Goal: Obtain resource: Download file/media

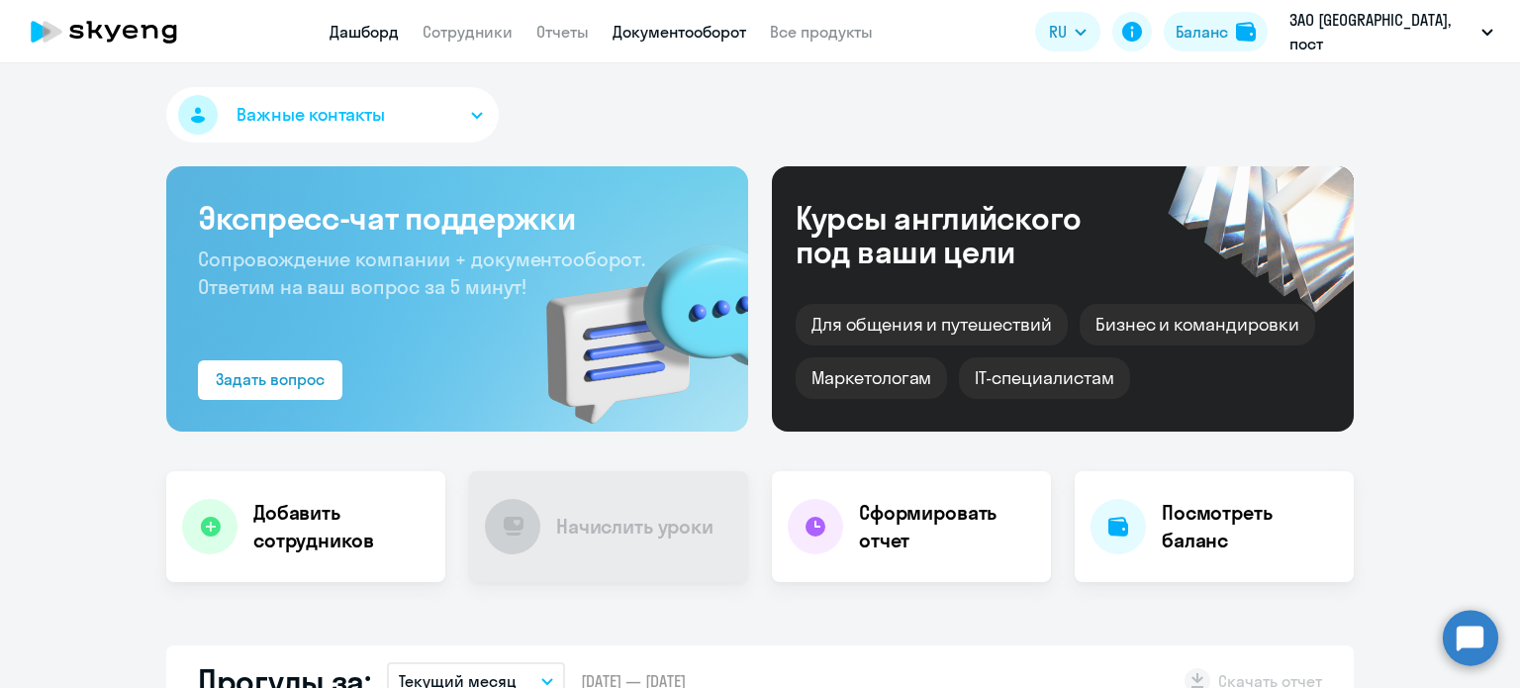
click at [666, 38] on link "Документооборот" at bounding box center [680, 32] width 134 height 20
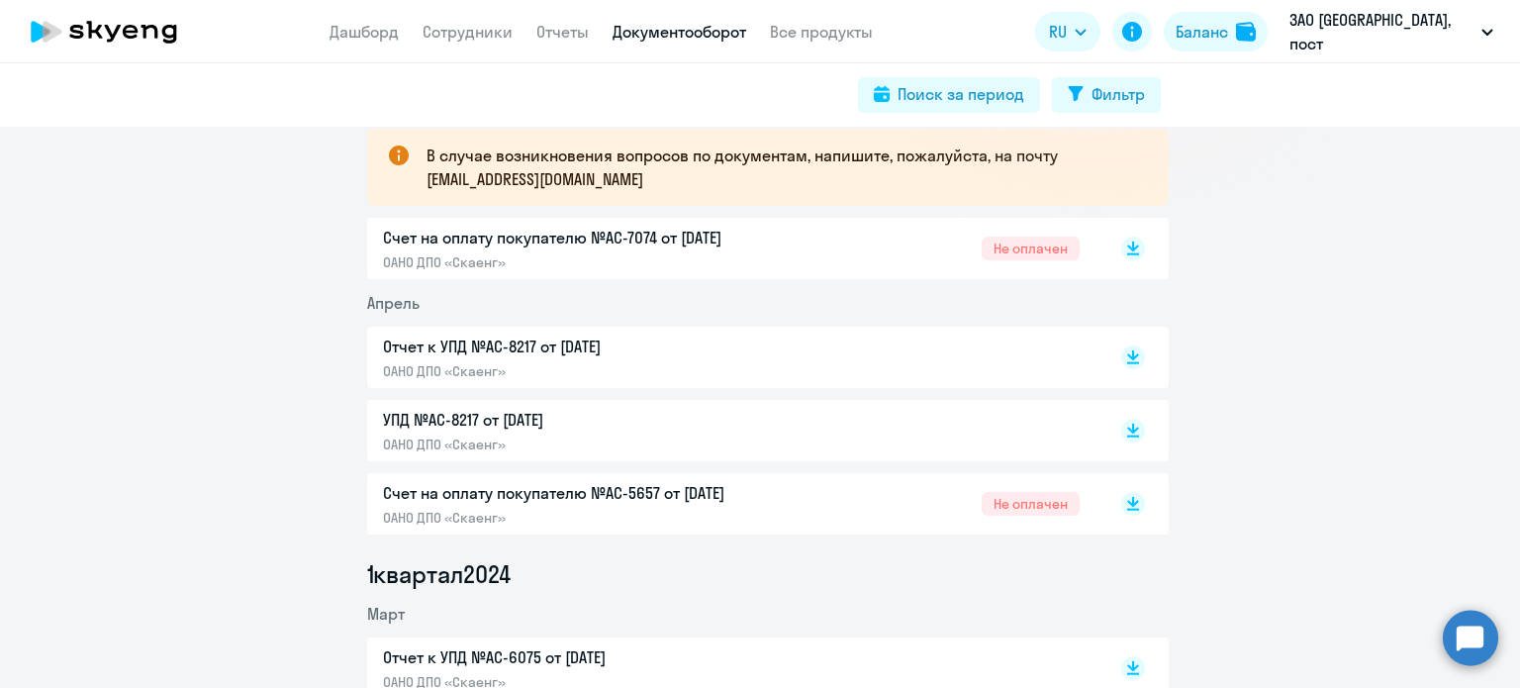
scroll to position [396, 0]
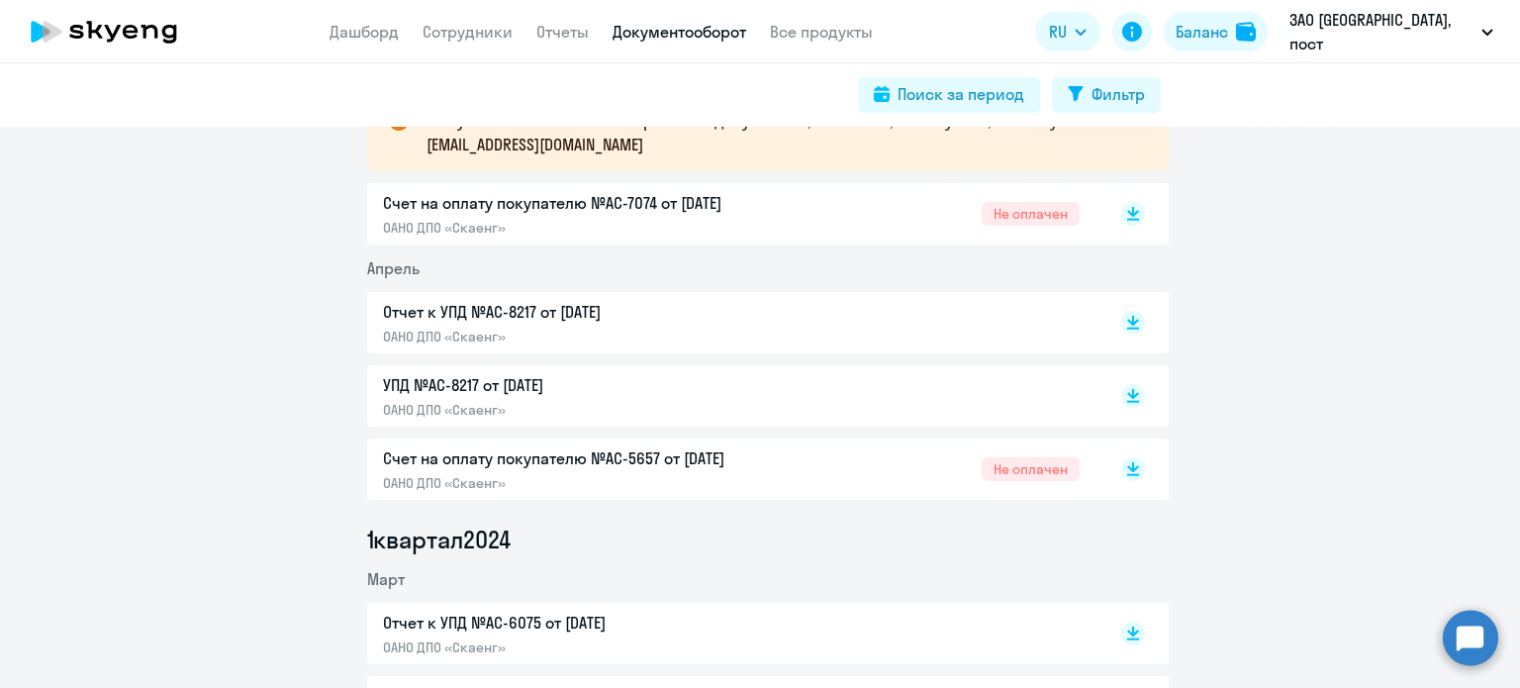
click at [561, 198] on p "Счет на оплату покупателю №AC-7074 от [DATE]" at bounding box center [591, 203] width 416 height 24
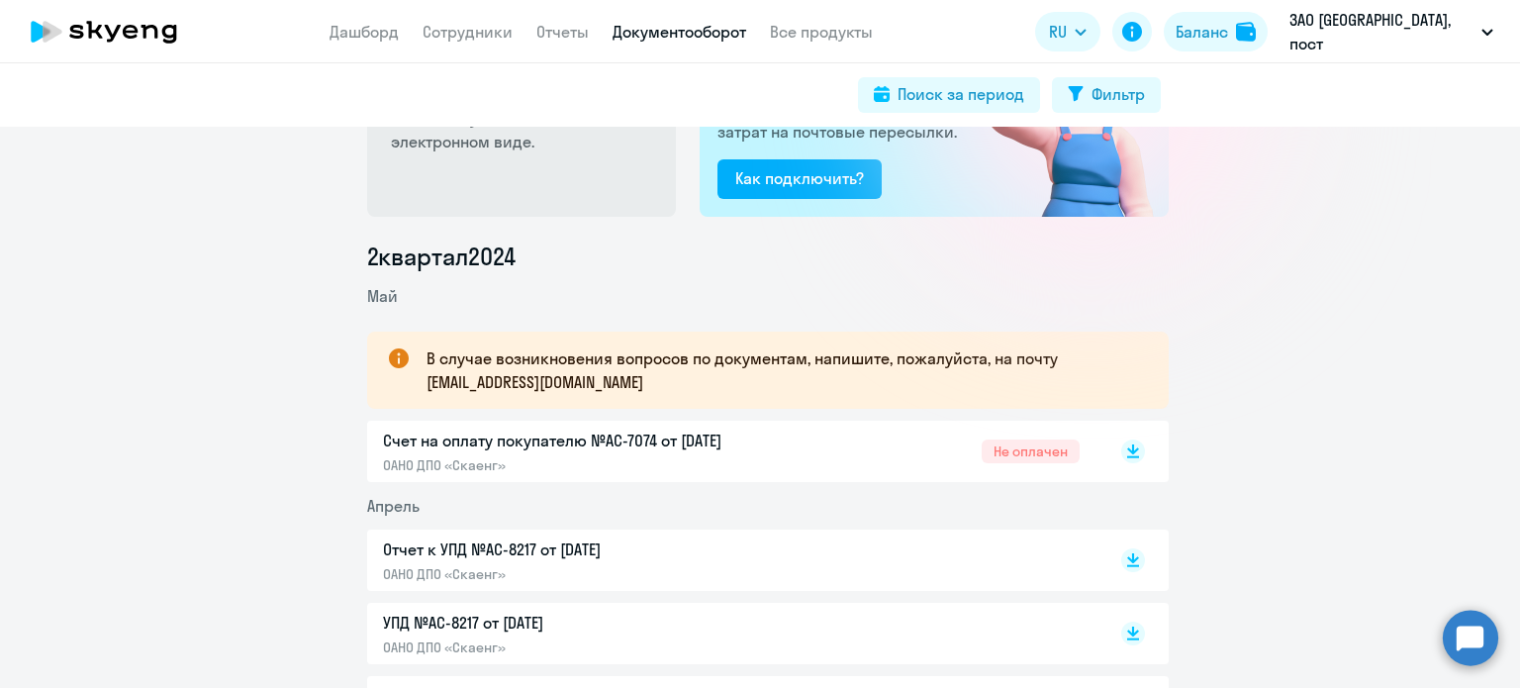
scroll to position [0, 0]
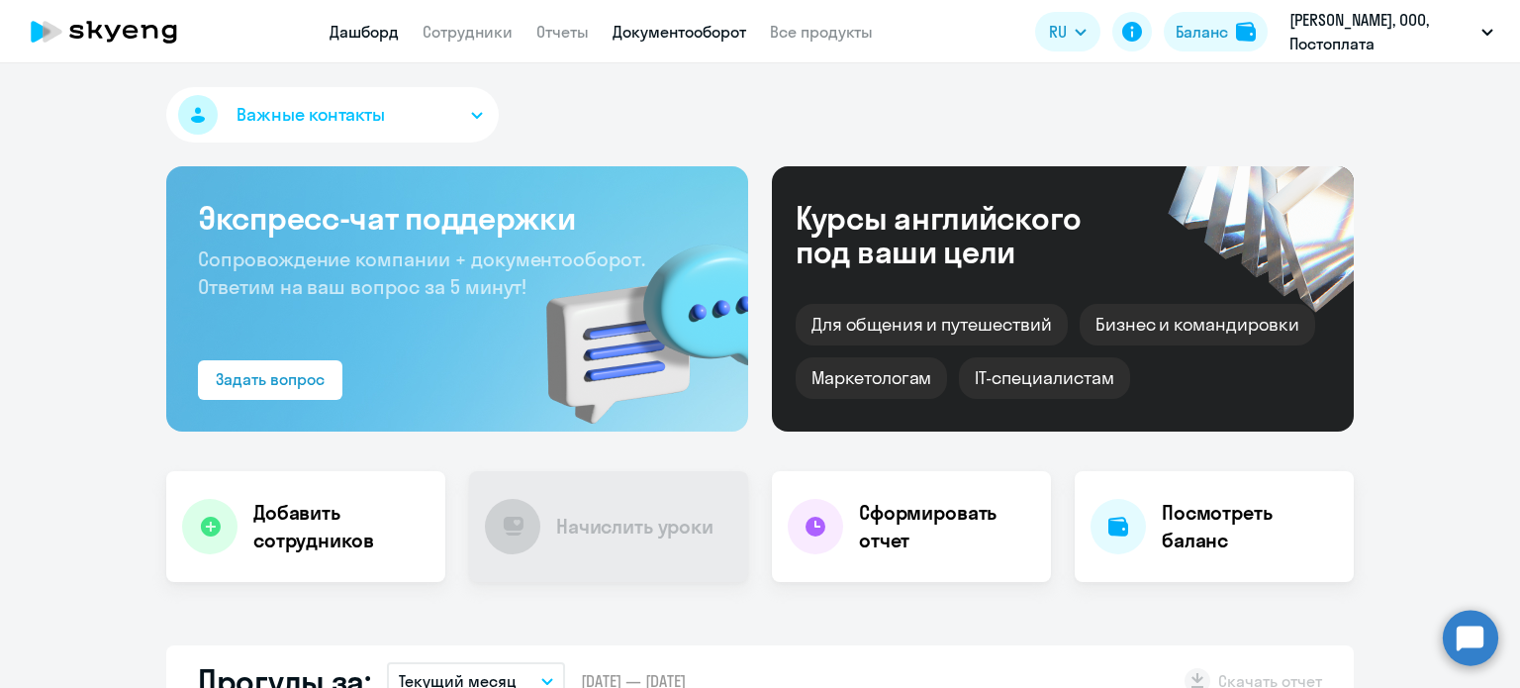
click at [690, 36] on link "Документооборот" at bounding box center [680, 32] width 134 height 20
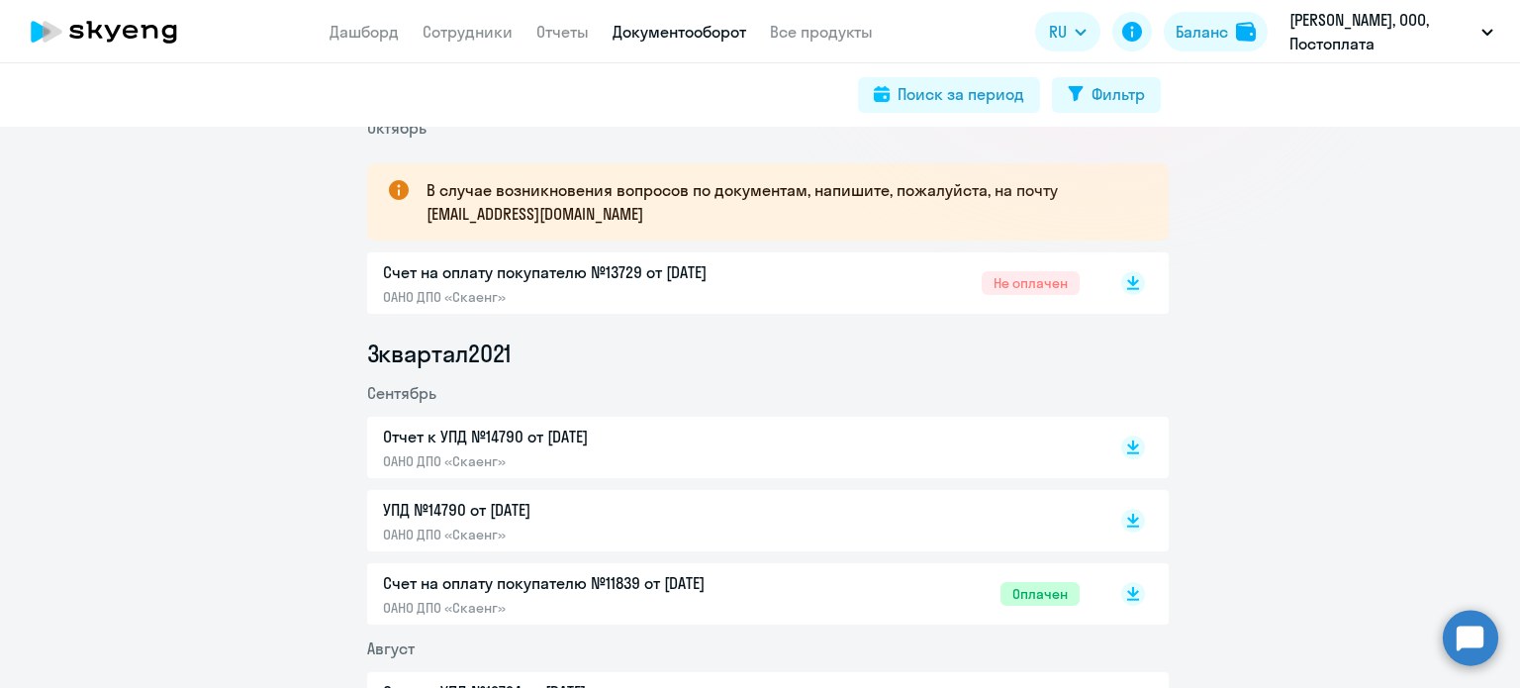
scroll to position [297, 0]
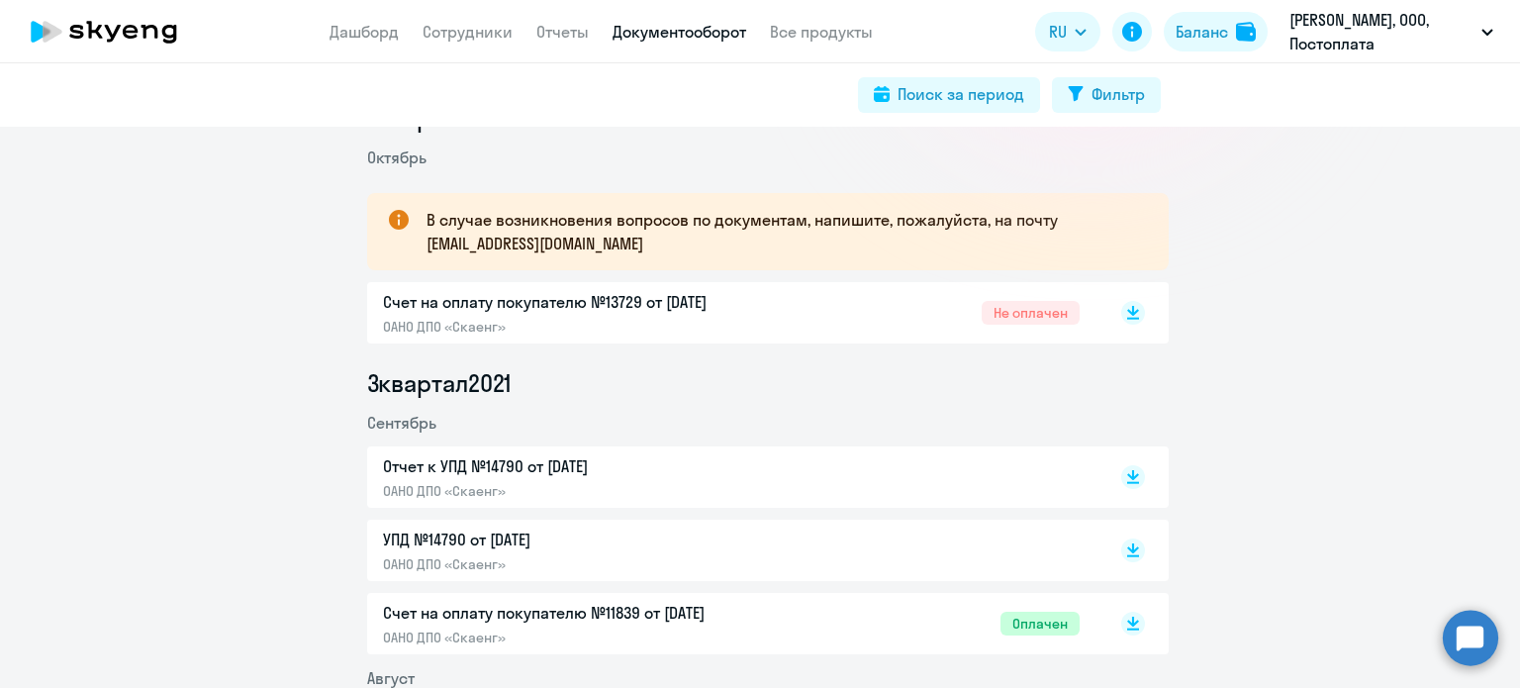
click at [652, 303] on p "Счет на оплату покупателю №13729 от [DATE]" at bounding box center [591, 302] width 416 height 24
